Goal: Find specific page/section: Find specific page/section

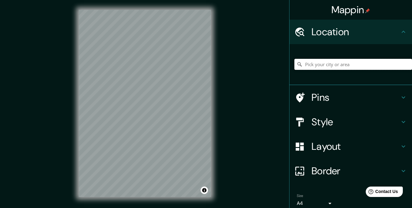
click at [312, 64] on input "Pick your city or area" at bounding box center [353, 64] width 118 height 11
click at [311, 67] on input "Pick your city or area" at bounding box center [353, 64] width 118 height 11
paste input "zona del municipio de [PERSON_NAME][DATE] este, provincia de [PERSON_NAME][DATE…"
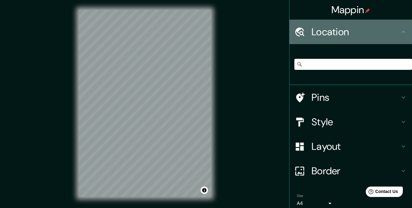
click at [294, 32] on icon at bounding box center [299, 32] width 11 height 11
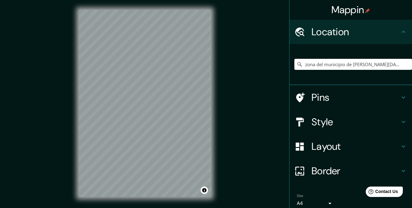
click at [318, 99] on h4 "Pins" at bounding box center [355, 97] width 88 height 12
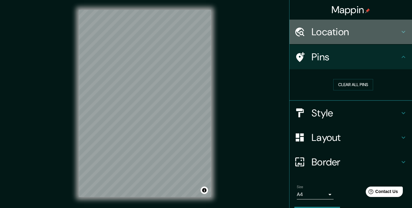
click at [295, 32] on icon at bounding box center [299, 32] width 11 height 11
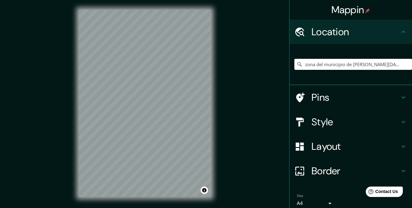
click at [297, 63] on icon at bounding box center [299, 64] width 4 height 4
click at [327, 66] on input "zona del municipio de [PERSON_NAME][DATE] este, provincia de [PERSON_NAME][DATE…" at bounding box center [353, 64] width 118 height 11
drag, startPoint x: 342, startPoint y: 65, endPoint x: 266, endPoint y: 68, distance: 76.0
click at [266, 68] on div "Mappin Location zona del municipio de [PERSON_NAME][DATE] este, provincia de [P…" at bounding box center [206, 108] width 412 height 216
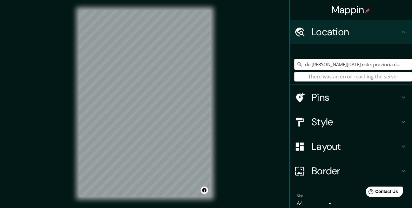
drag, startPoint x: 308, startPoint y: 66, endPoint x: 293, endPoint y: 65, distance: 14.7
click at [294, 65] on div "de [PERSON_NAME][DATE] este, provincia de [PERSON_NAME][DATE], del [GEOGRAPHIC_…" at bounding box center [353, 64] width 118 height 11
drag, startPoint x: 347, startPoint y: 66, endPoint x: 390, endPoint y: 65, distance: 42.6
click at [390, 65] on input "[PERSON_NAME][DATE] este, provincia de [PERSON_NAME][DATE], del [GEOGRAPHIC_DAT…" at bounding box center [353, 64] width 118 height 11
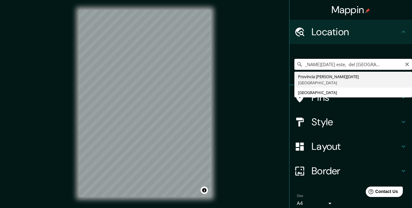
click at [338, 64] on input "[PERSON_NAME][DATE] este, del [GEOGRAPHIC_DATA] que esta situada cerca del barr…" at bounding box center [353, 64] width 118 height 11
click at [336, 64] on input "[PERSON_NAME][DATE] este, del [GEOGRAPHIC_DATA] que esta situada cerca del barr…" at bounding box center [353, 64] width 118 height 11
click at [367, 65] on input "[PERSON_NAME][DATE] este [GEOGRAPHIC_DATA] que esta situada cerca del barrio [G…" at bounding box center [353, 64] width 118 height 11
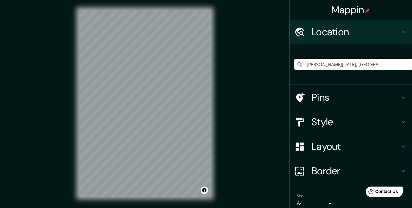
scroll to position [0, 0]
type input "Provincia [PERSON_NAME][DATE], [GEOGRAPHIC_DATA]"
